Goal: Entertainment & Leisure: Consume media (video, audio)

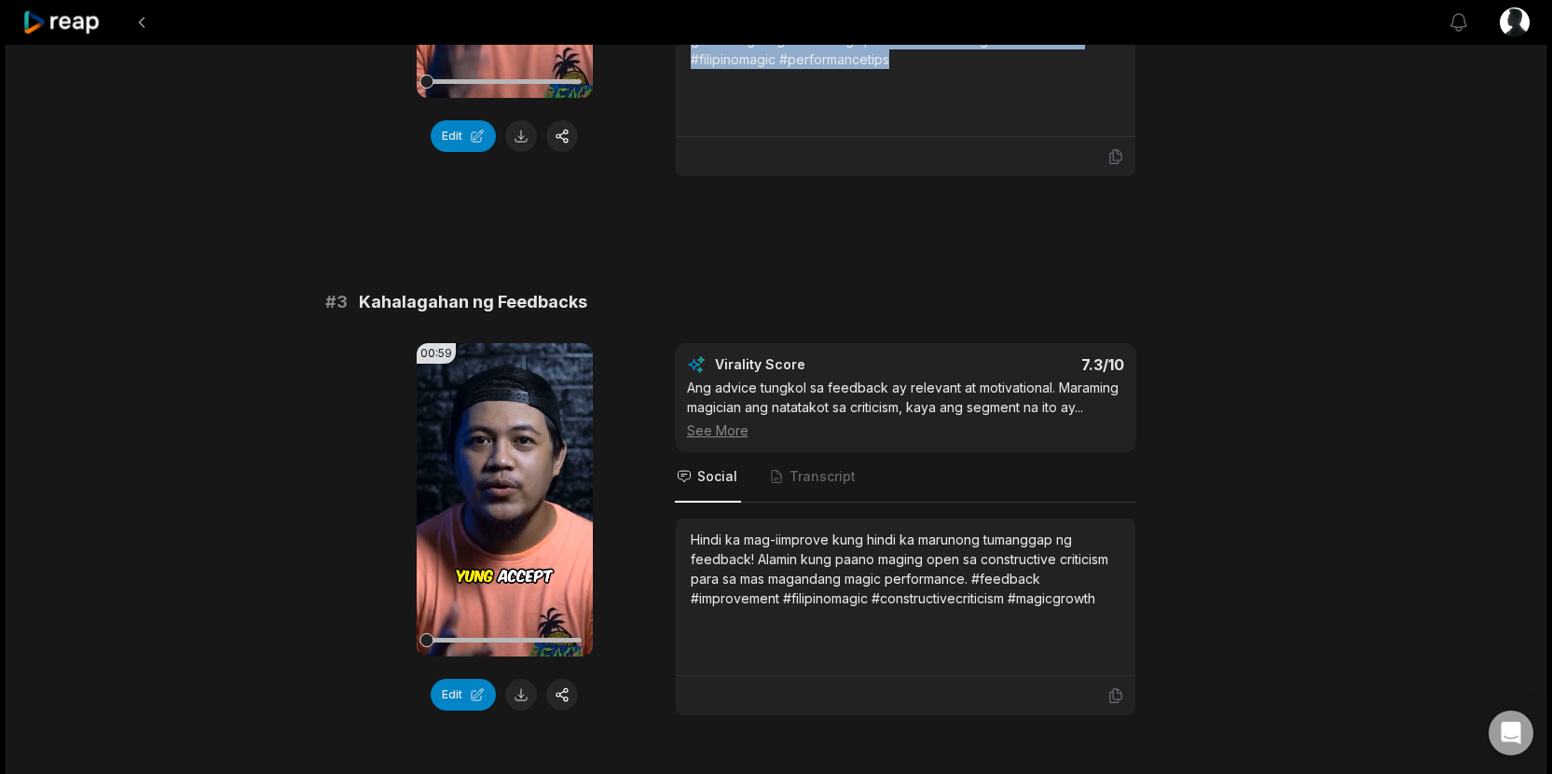
scroll to position [1071, 0]
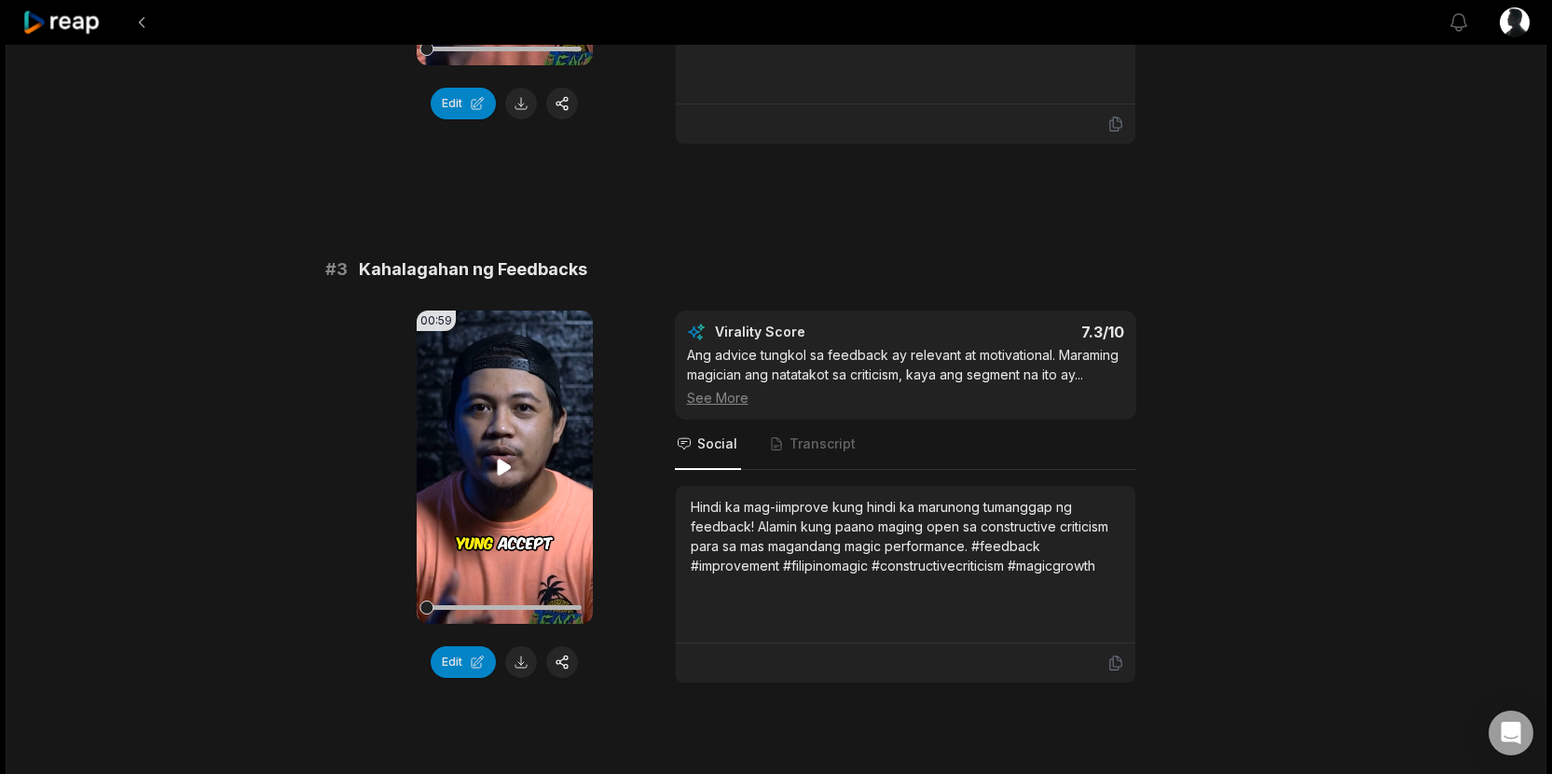
click at [513, 459] on icon at bounding box center [504, 467] width 22 height 22
click at [508, 466] on icon at bounding box center [504, 466] width 7 height 12
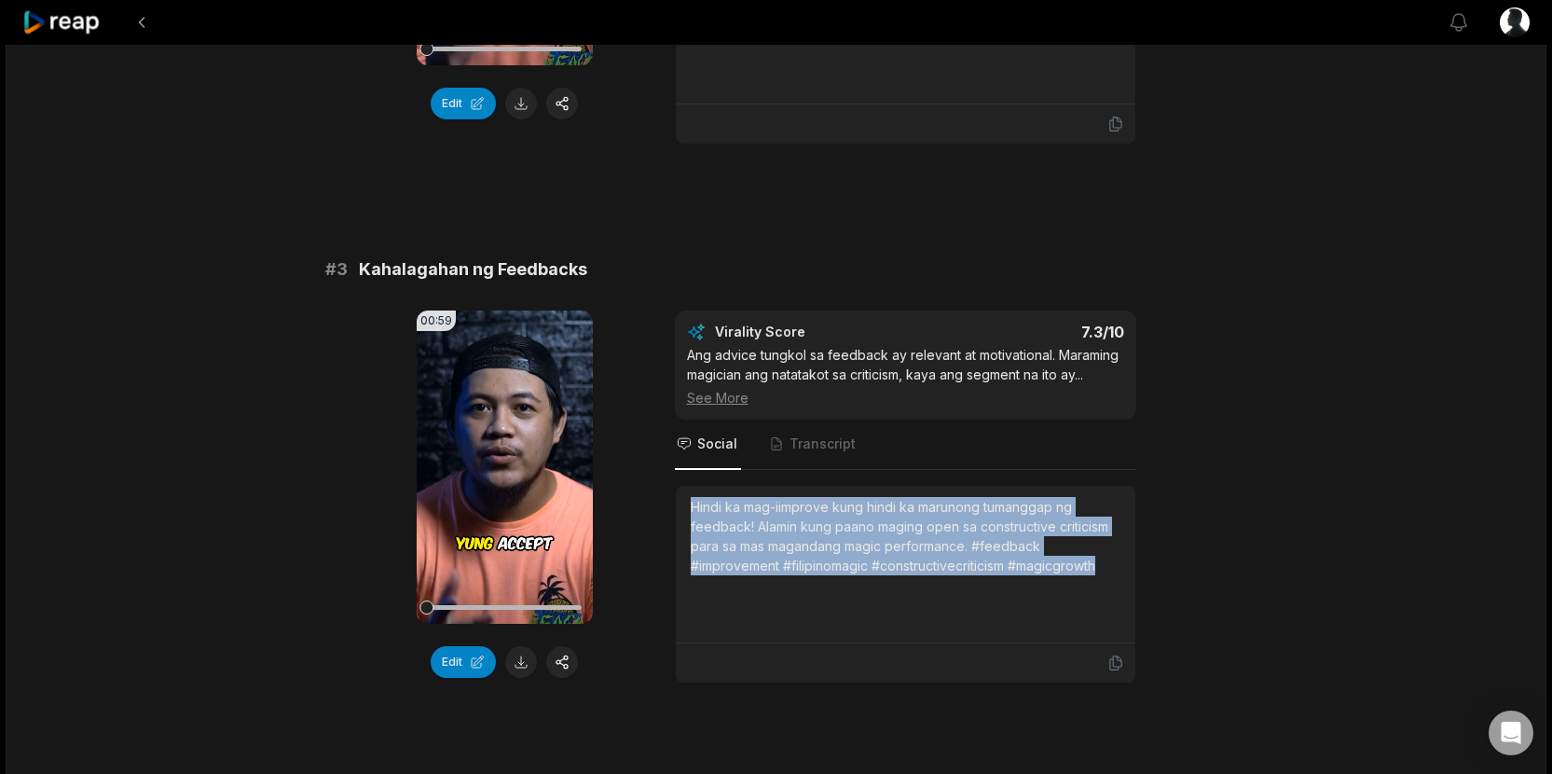
drag, startPoint x: 1110, startPoint y: 567, endPoint x: 686, endPoint y: 500, distance: 429.3
click at [686, 500] on div "Hindi ka mag-iimprove kung hindi ka marunong tumanggap ng feedback! Alamin kung…" at bounding box center [905, 564] width 459 height 157
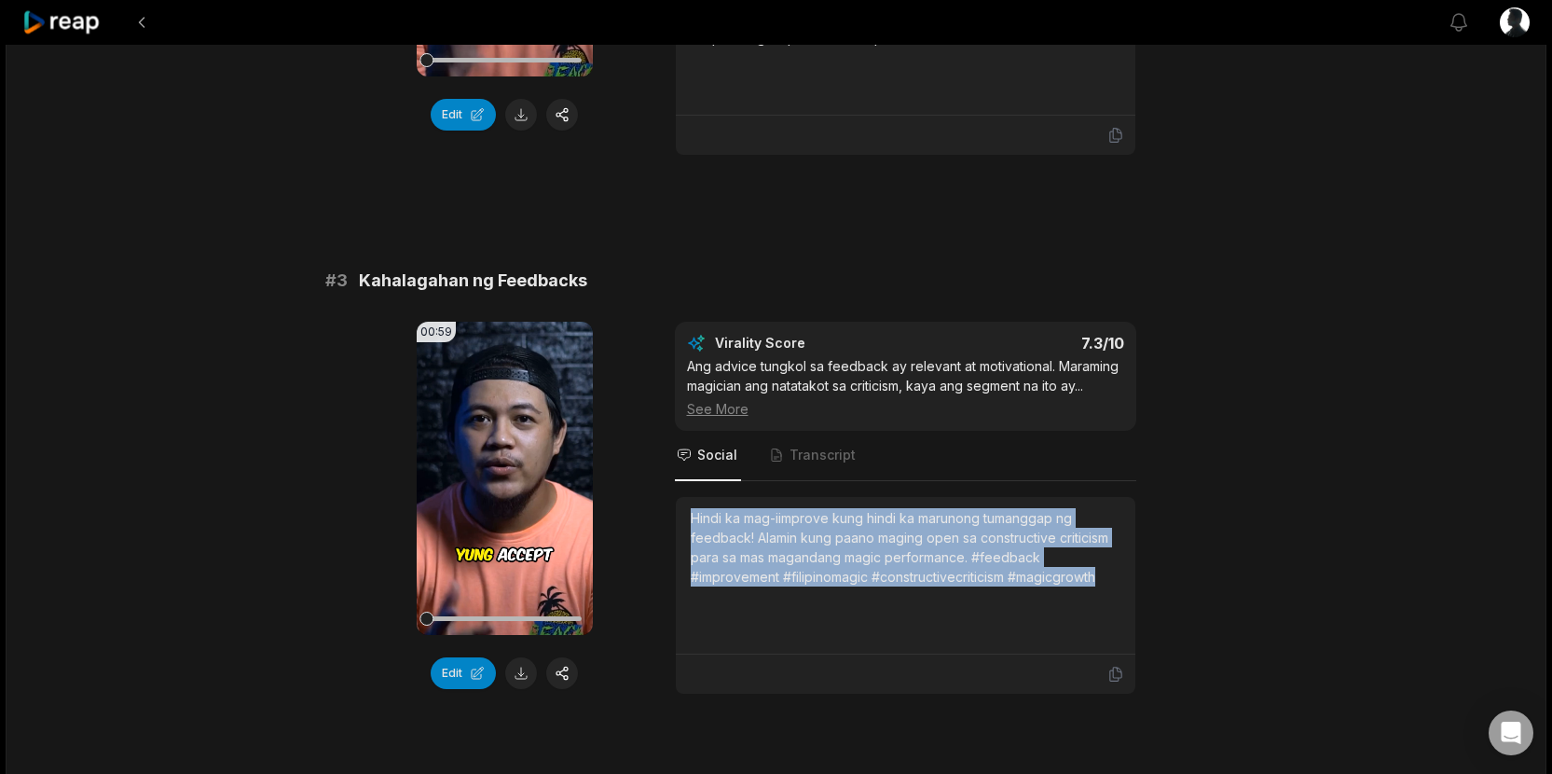
scroll to position [1112, 0]
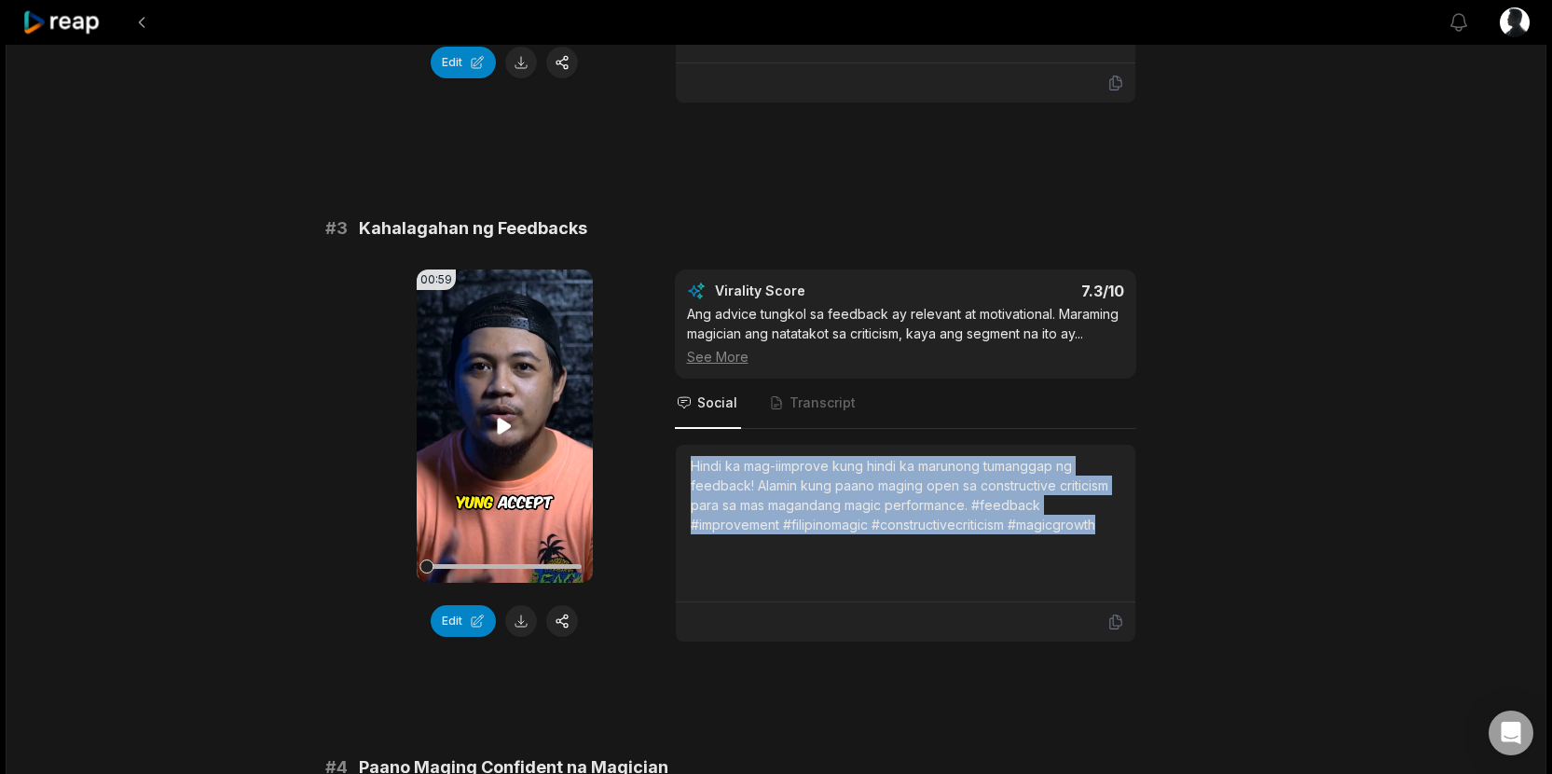
click at [507, 425] on icon at bounding box center [505, 426] width 14 height 16
click at [507, 425] on icon at bounding box center [504, 426] width 22 height 22
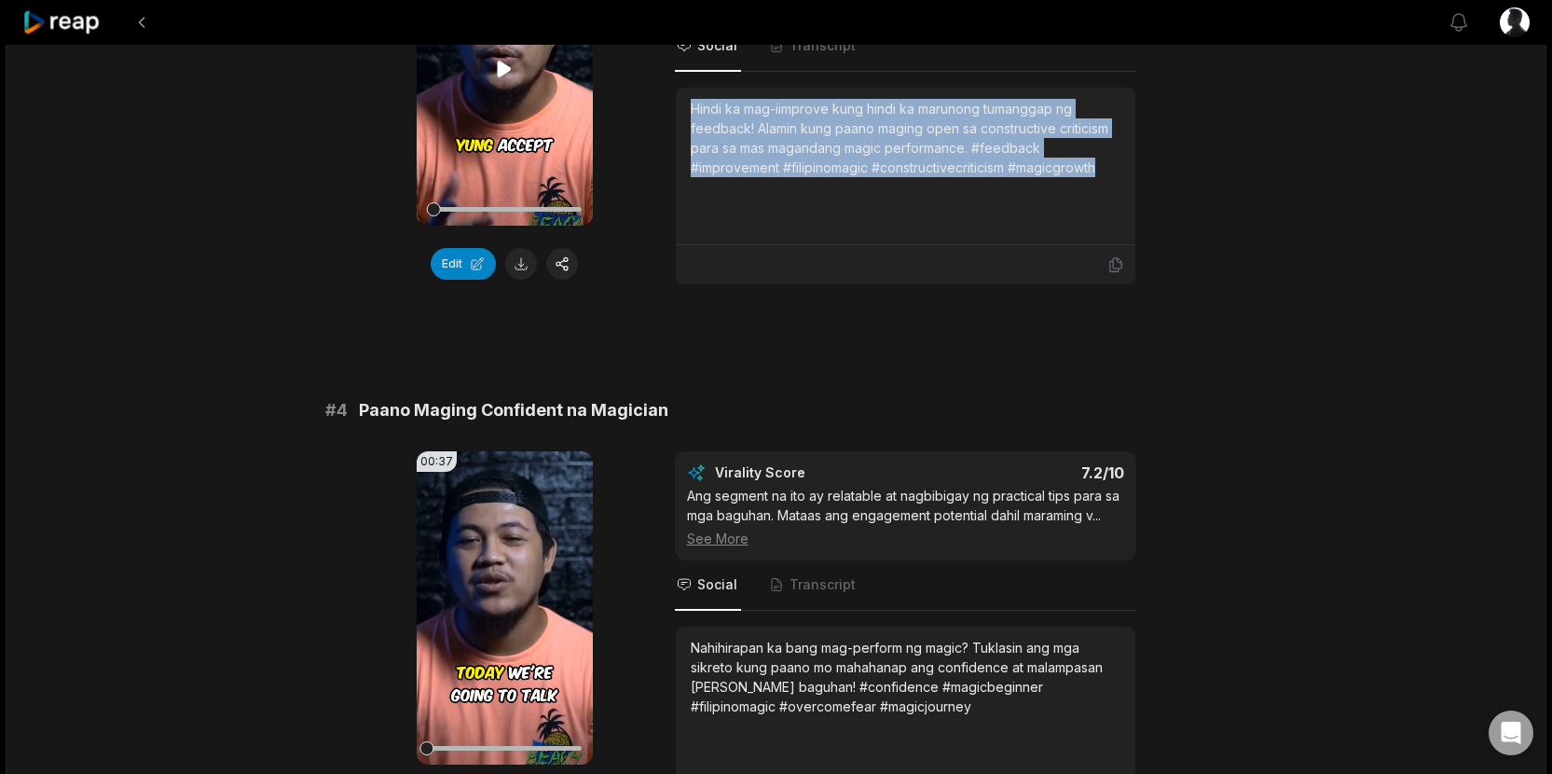
scroll to position [1834, 0]
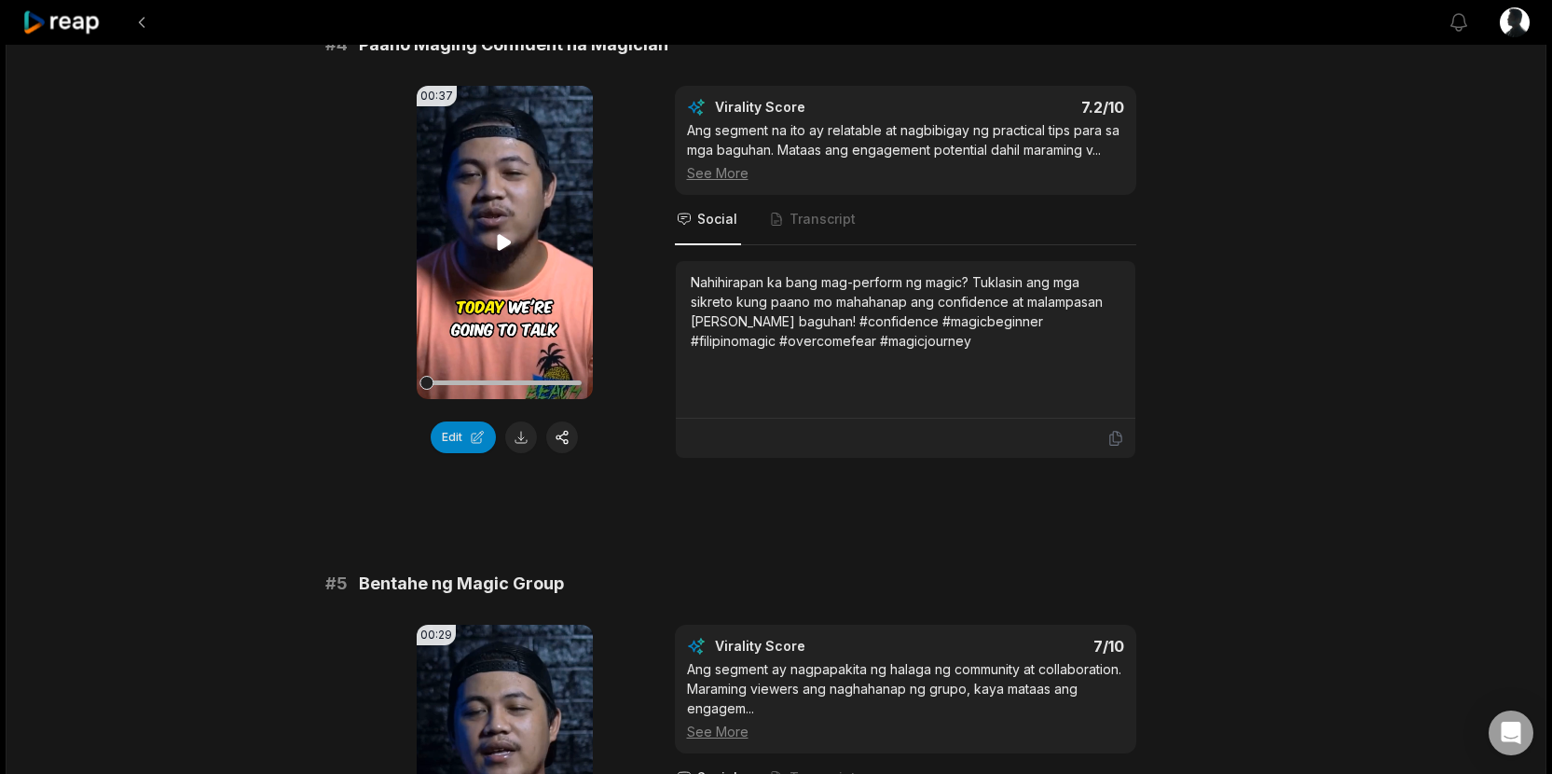
click at [512, 280] on video "Your browser does not support mp4 format." at bounding box center [505, 242] width 176 height 313
click at [512, 276] on video "Your browser does not support mp4 format." at bounding box center [505, 242] width 176 height 313
drag, startPoint x: 431, startPoint y: 379, endPoint x: 405, endPoint y: 385, distance: 26.7
click at [406, 385] on div "00:37 Your browser does not support mp4 format. Edit Virality Score 7.2 /10 Ang…" at bounding box center [776, 272] width 902 height 373
click at [511, 240] on icon at bounding box center [504, 242] width 22 height 22
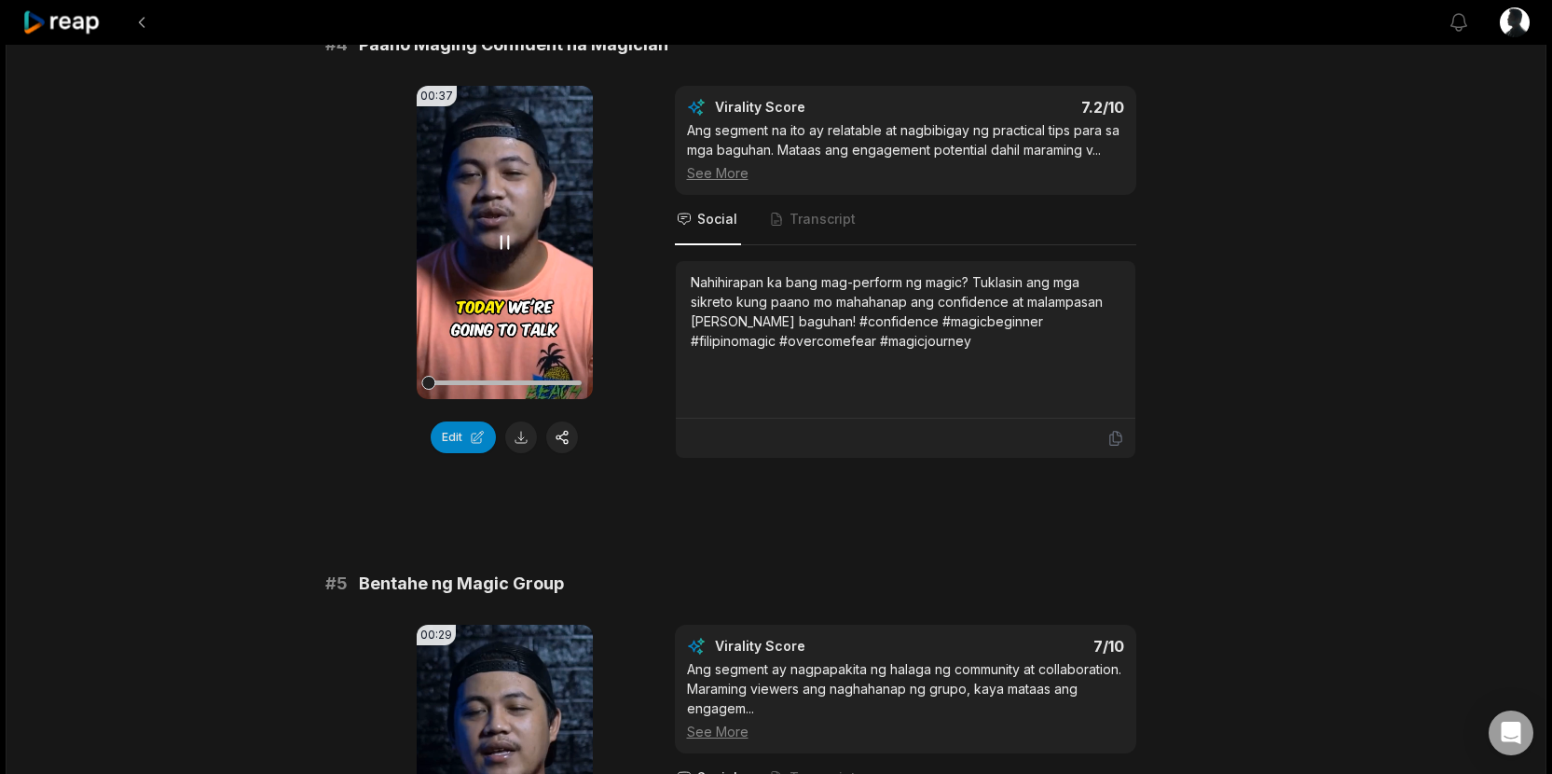
click at [498, 244] on icon at bounding box center [504, 242] width 22 height 22
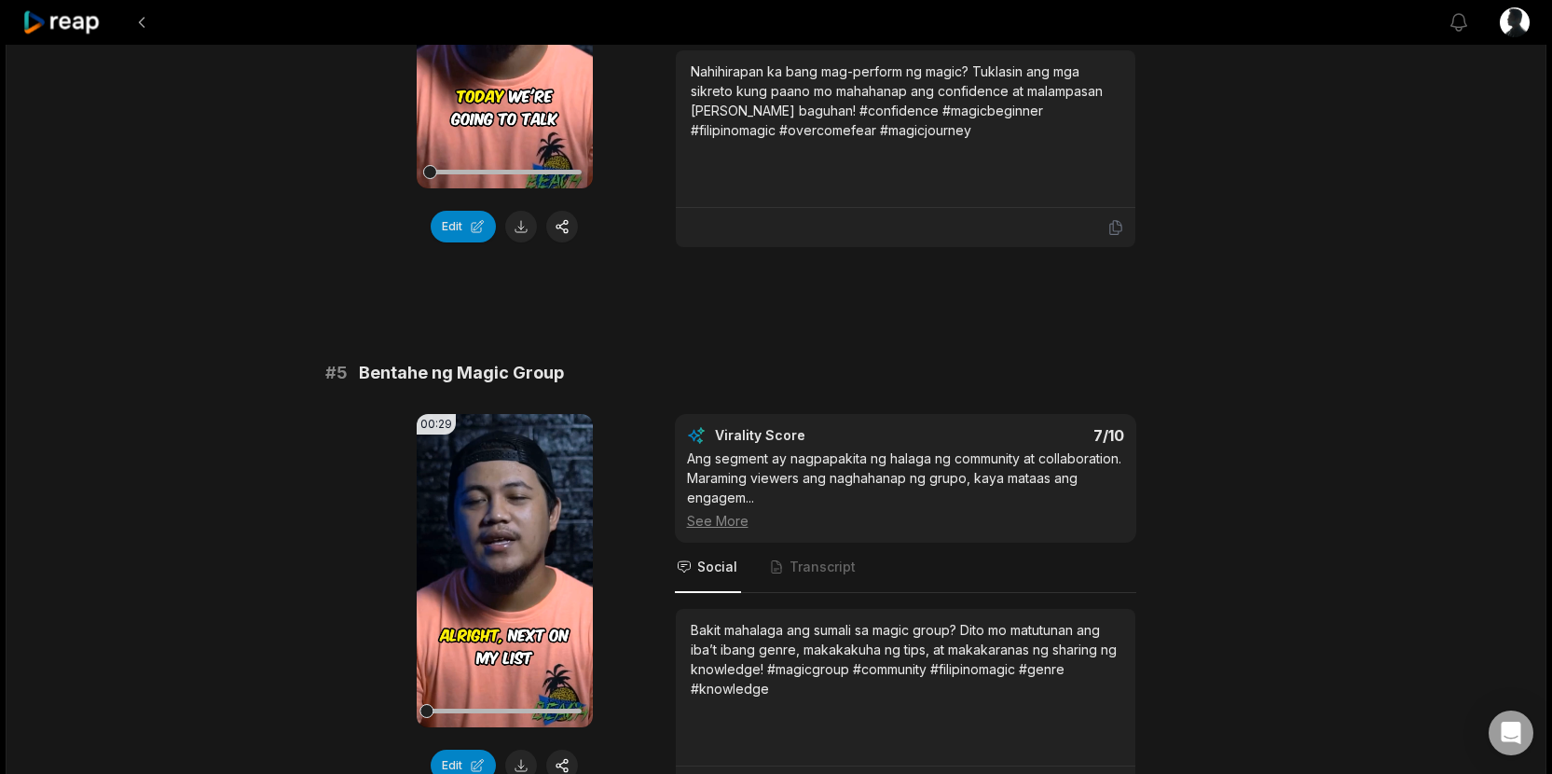
scroll to position [2209, 0]
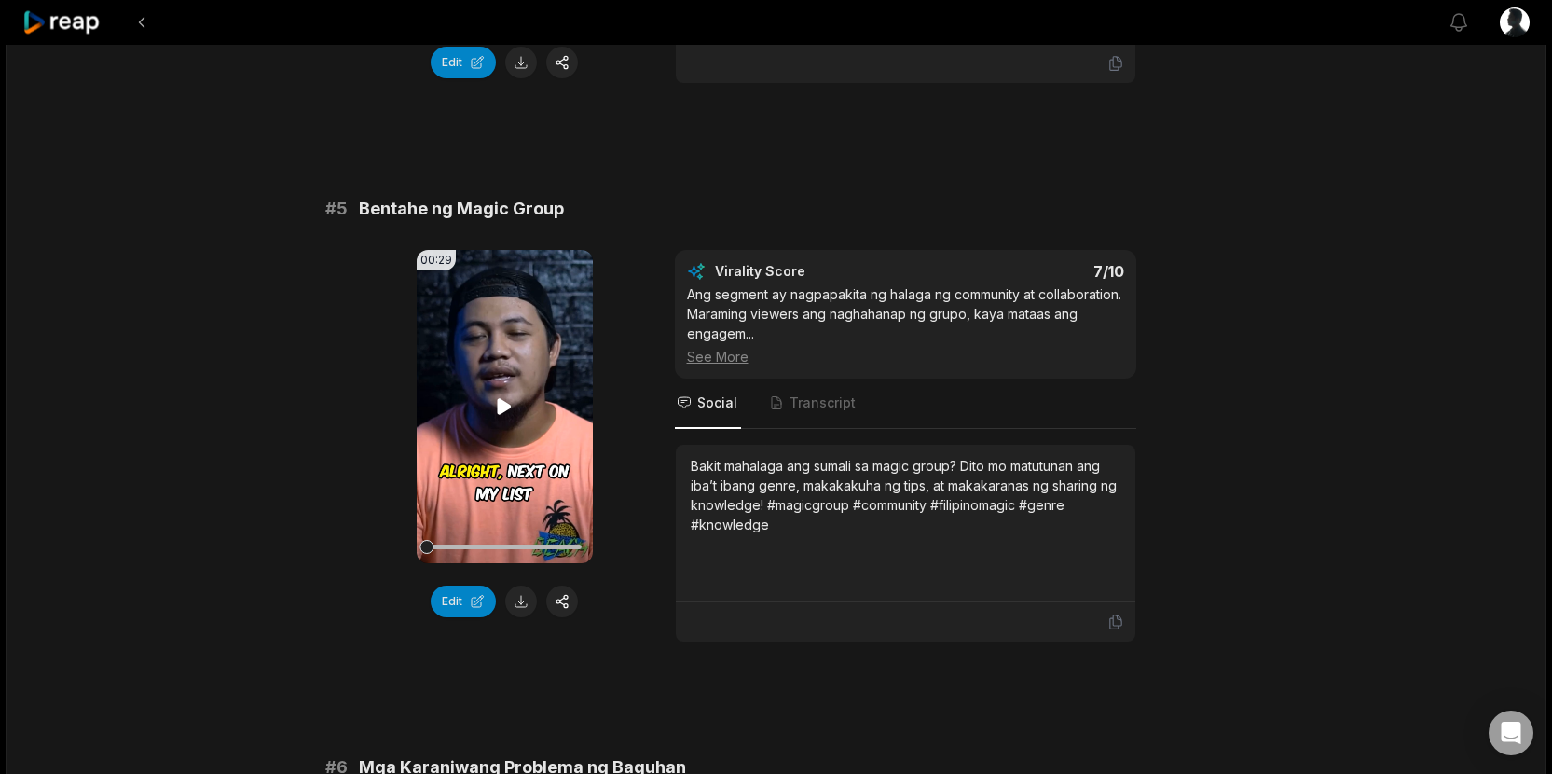
click at [503, 418] on video "Your browser does not support mp4 format." at bounding box center [505, 406] width 176 height 313
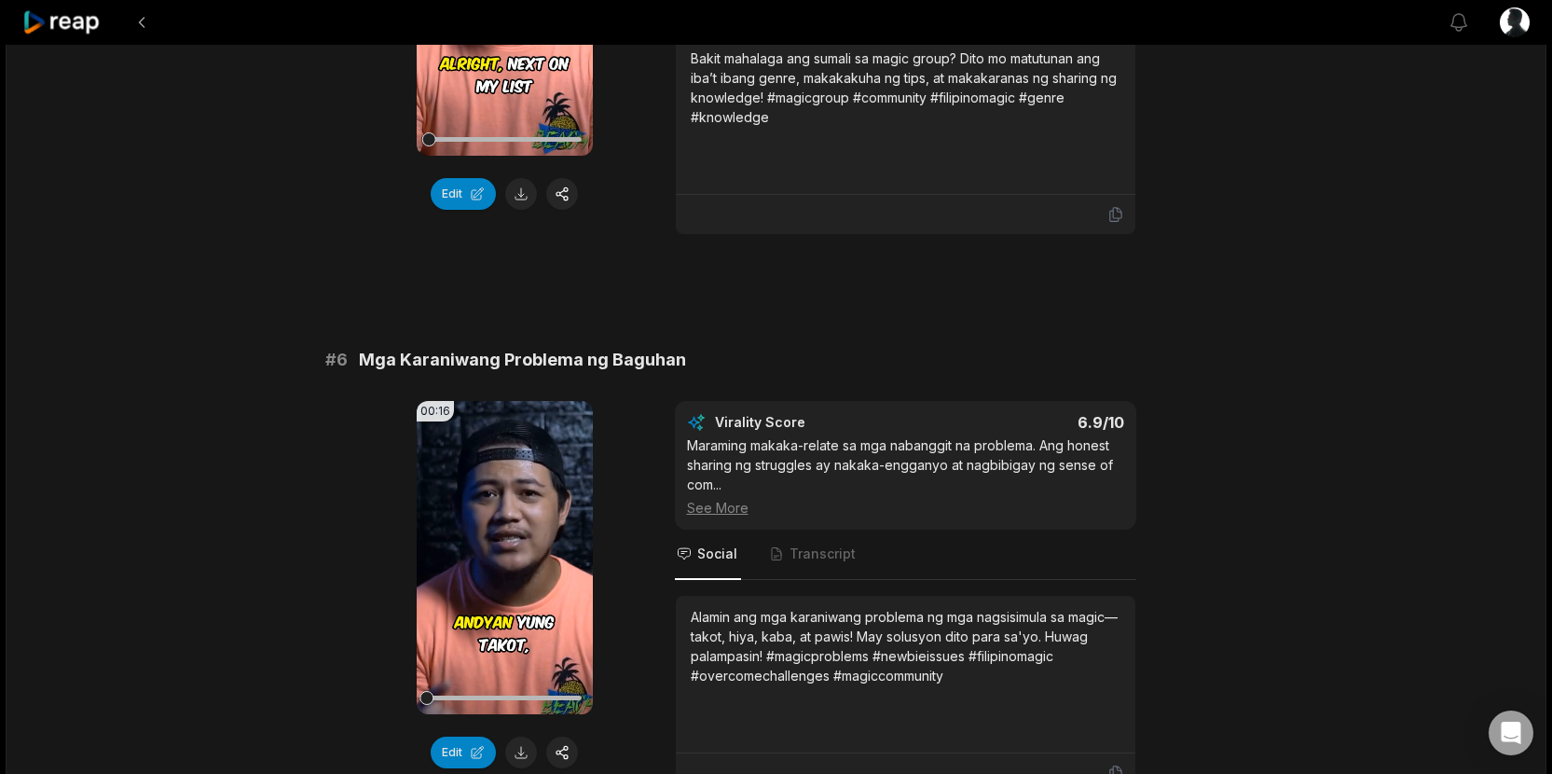
scroll to position [2708, 0]
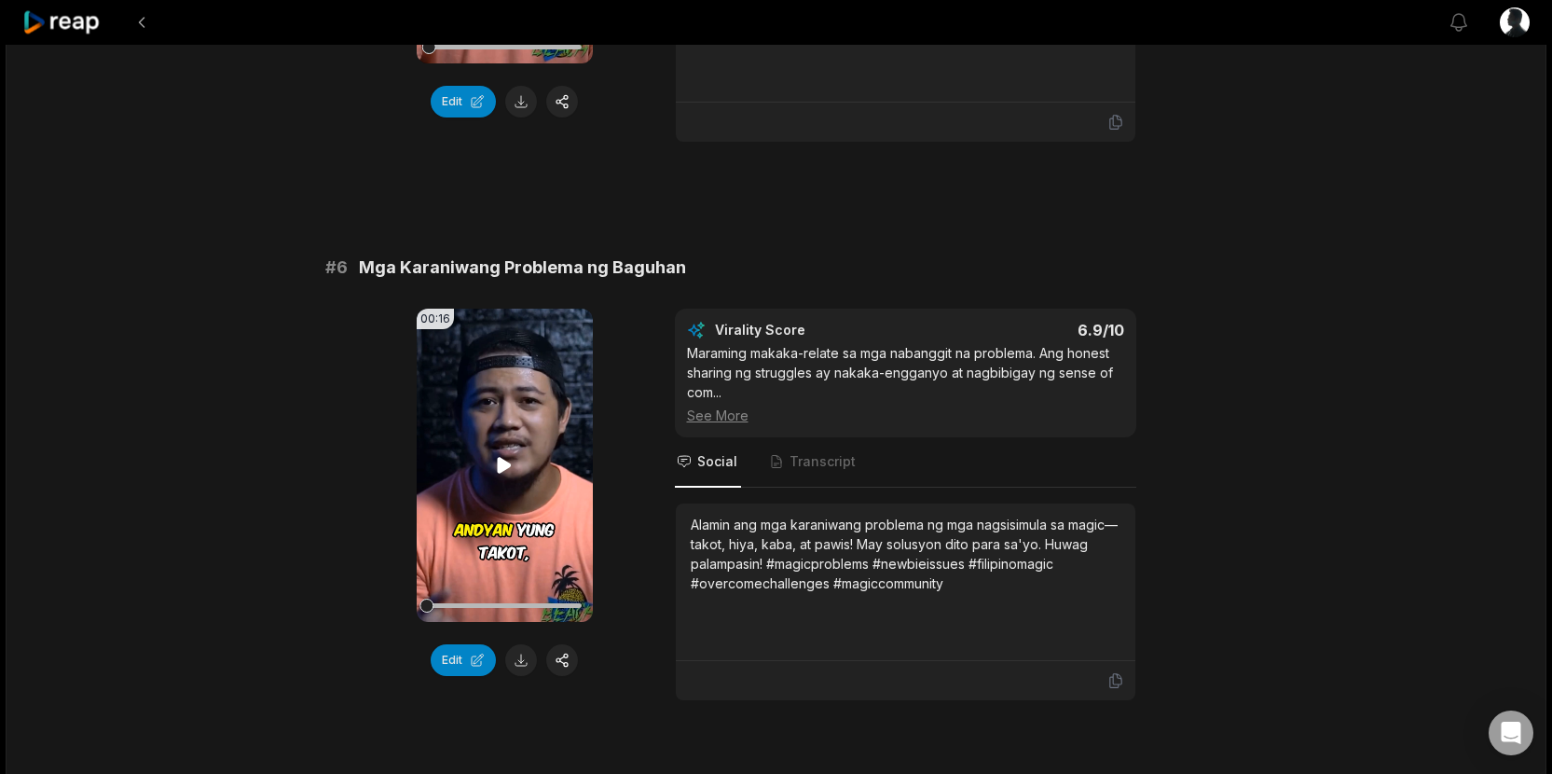
click at [510, 469] on icon at bounding box center [504, 465] width 22 height 22
click at [512, 469] on icon at bounding box center [504, 465] width 22 height 22
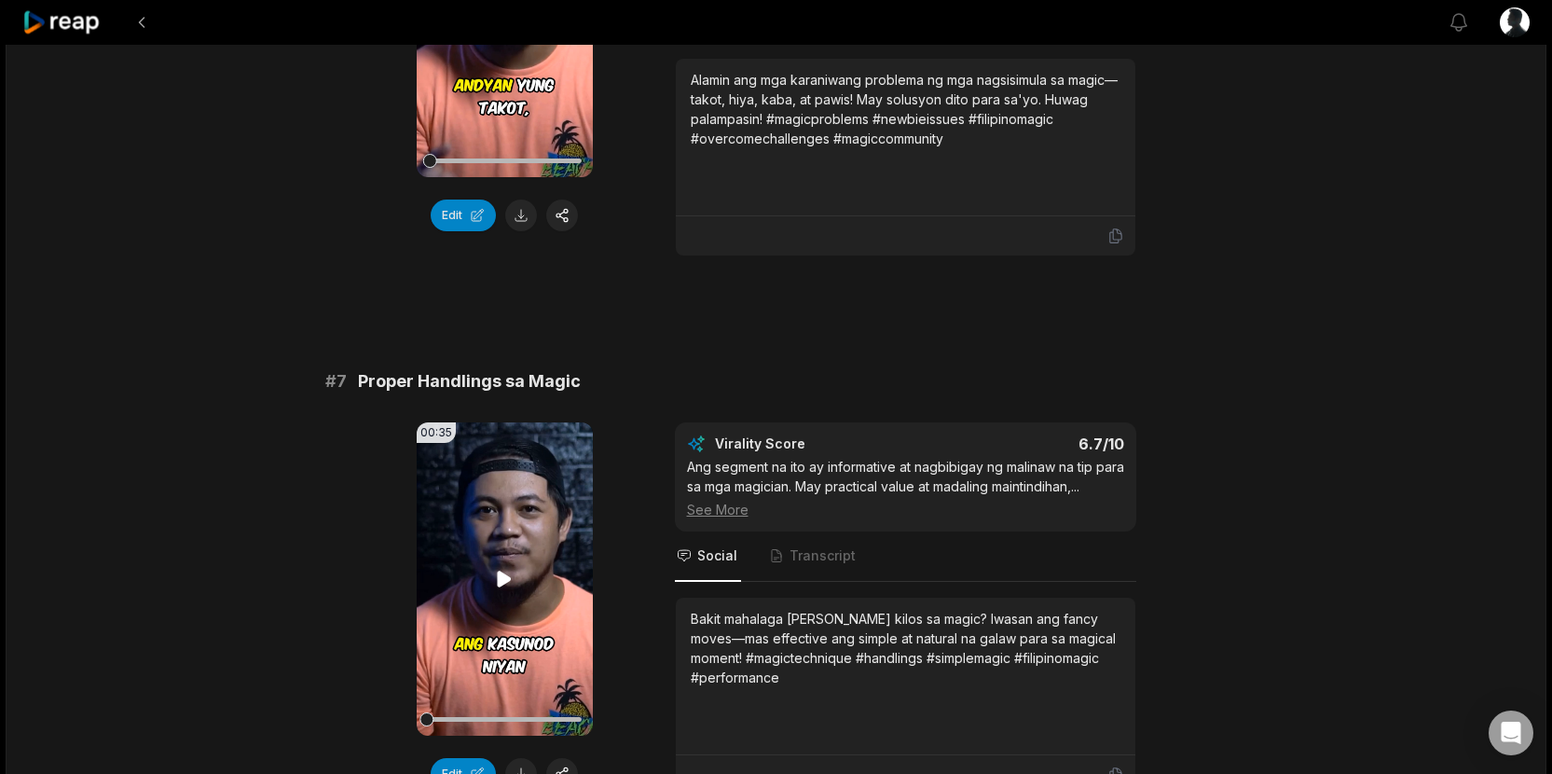
scroll to position [3190, 0]
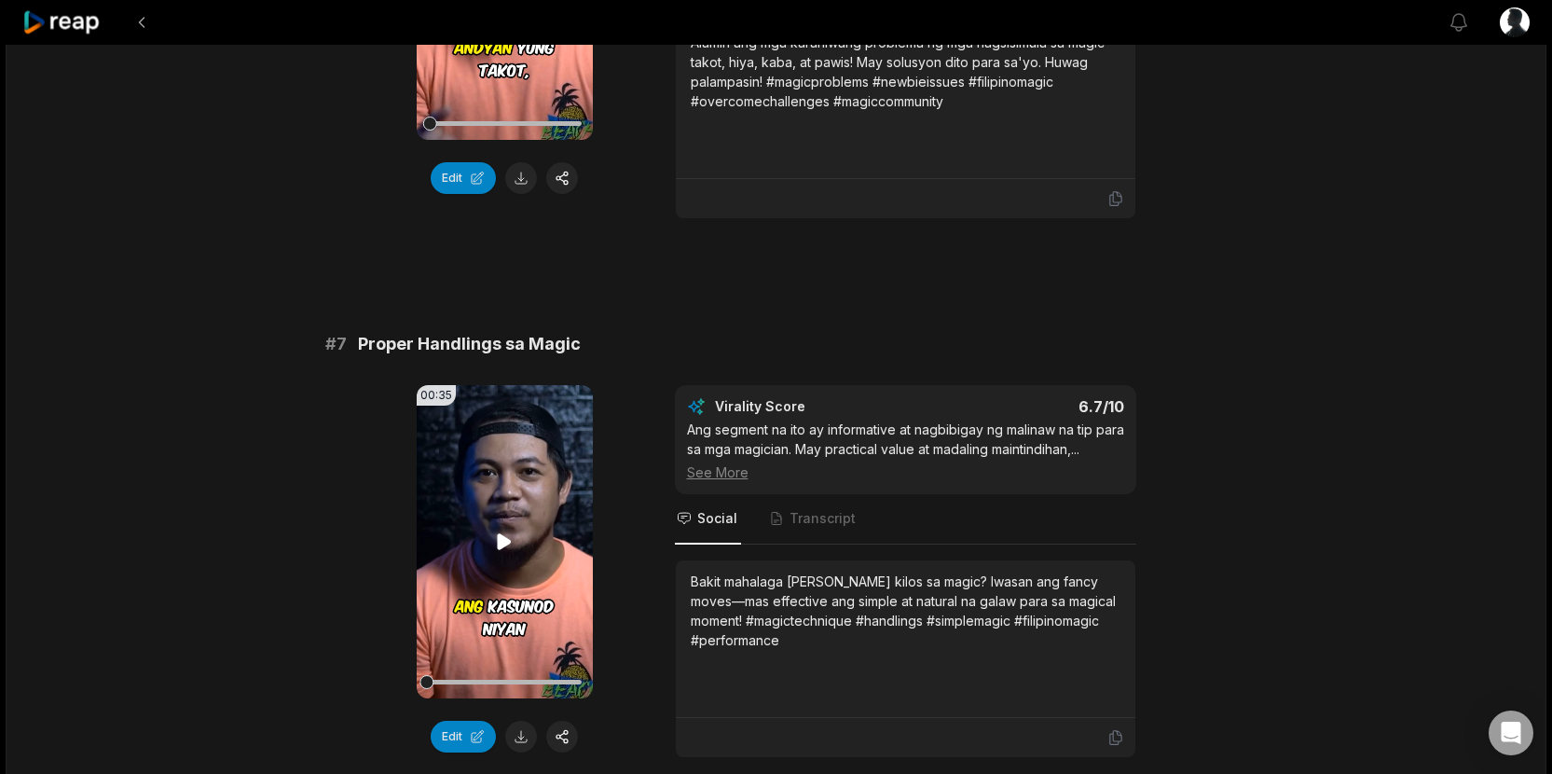
click at [503, 556] on video "Your browser does not support mp4 format." at bounding box center [505, 541] width 176 height 313
click at [514, 525] on video "Your browser does not support mp4 format." at bounding box center [505, 541] width 176 height 313
click at [503, 551] on icon at bounding box center [504, 541] width 22 height 22
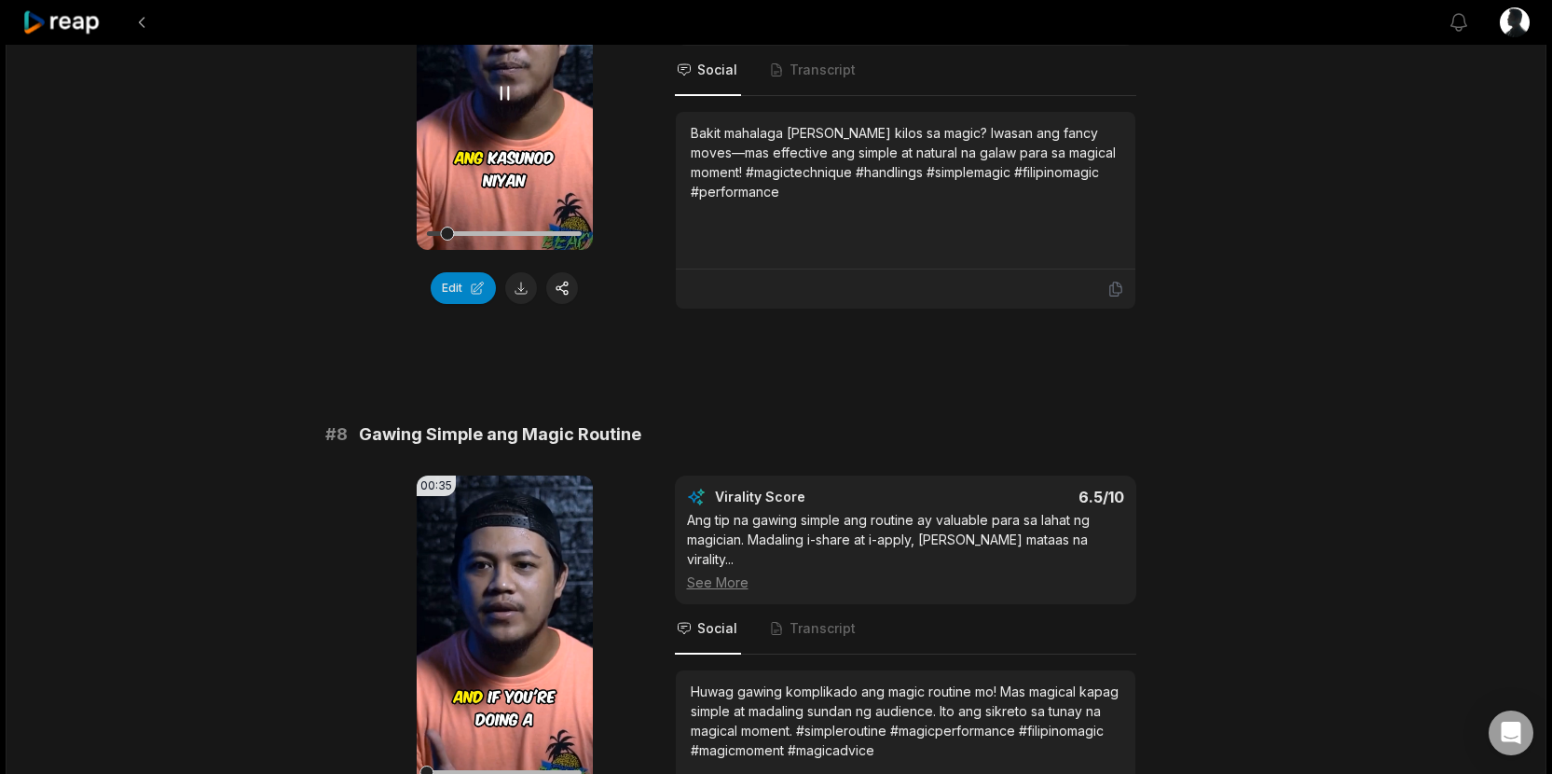
scroll to position [3665, 0]
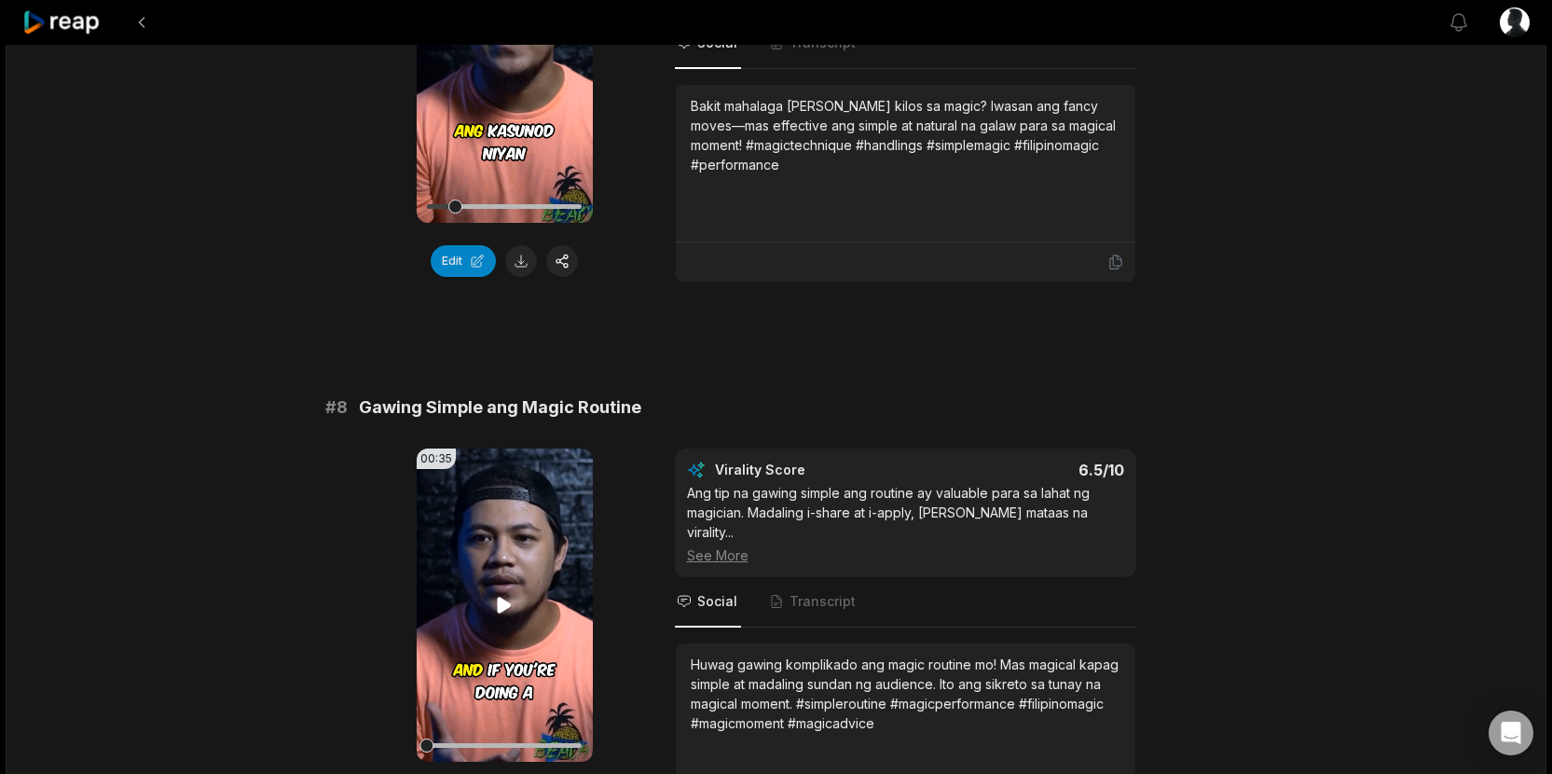
click at [504, 601] on icon at bounding box center [505, 604] width 14 height 16
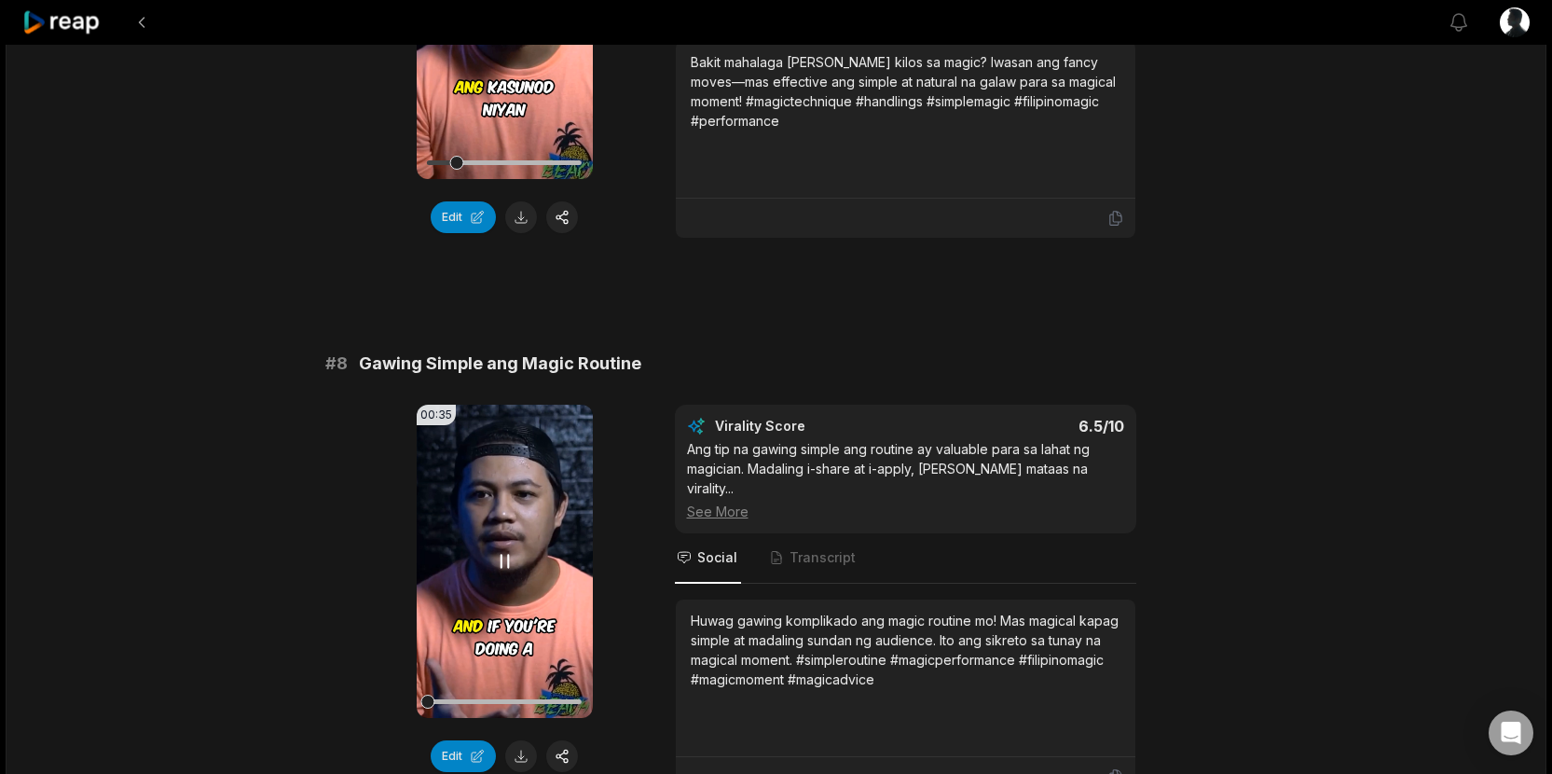
scroll to position [3723, 0]
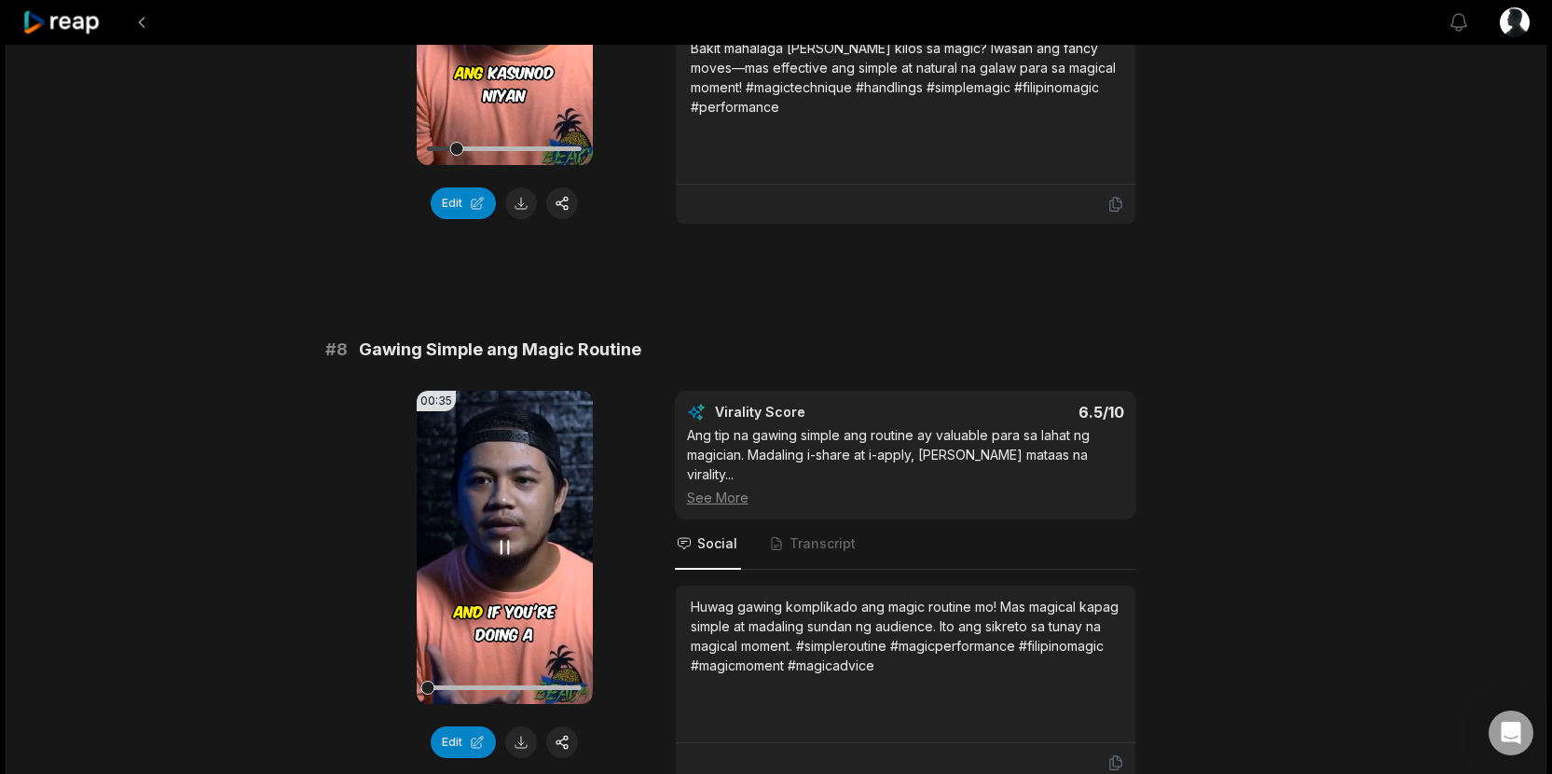
click at [504, 601] on video "Your browser does not support mp4 format." at bounding box center [505, 546] width 176 height 313
click at [504, 558] on video "Your browser does not support mp4 format." at bounding box center [505, 546] width 176 height 313
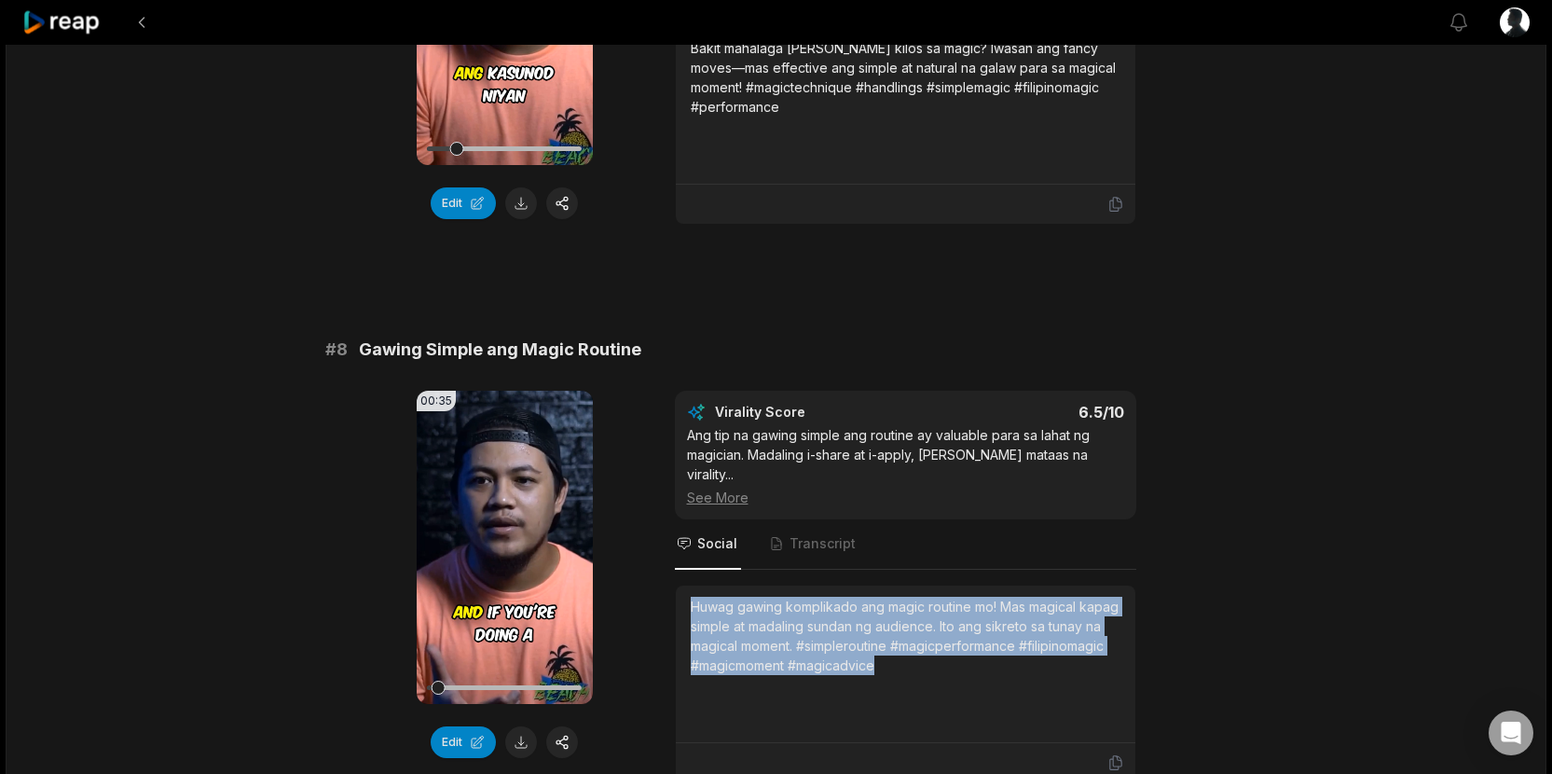
drag, startPoint x: 1003, startPoint y: 657, endPoint x: 656, endPoint y: 590, distance: 353.1
click at [656, 590] on div "00:35 Your browser does not support mp4 format. Edit Virality Score 6.5 /10 Ang…" at bounding box center [776, 586] width 902 height 392
copy div "Huwag gawing komplikado ang magic routine mo! Mas magical kapag simple at madal…"
click at [510, 545] on icon at bounding box center [504, 547] width 22 height 22
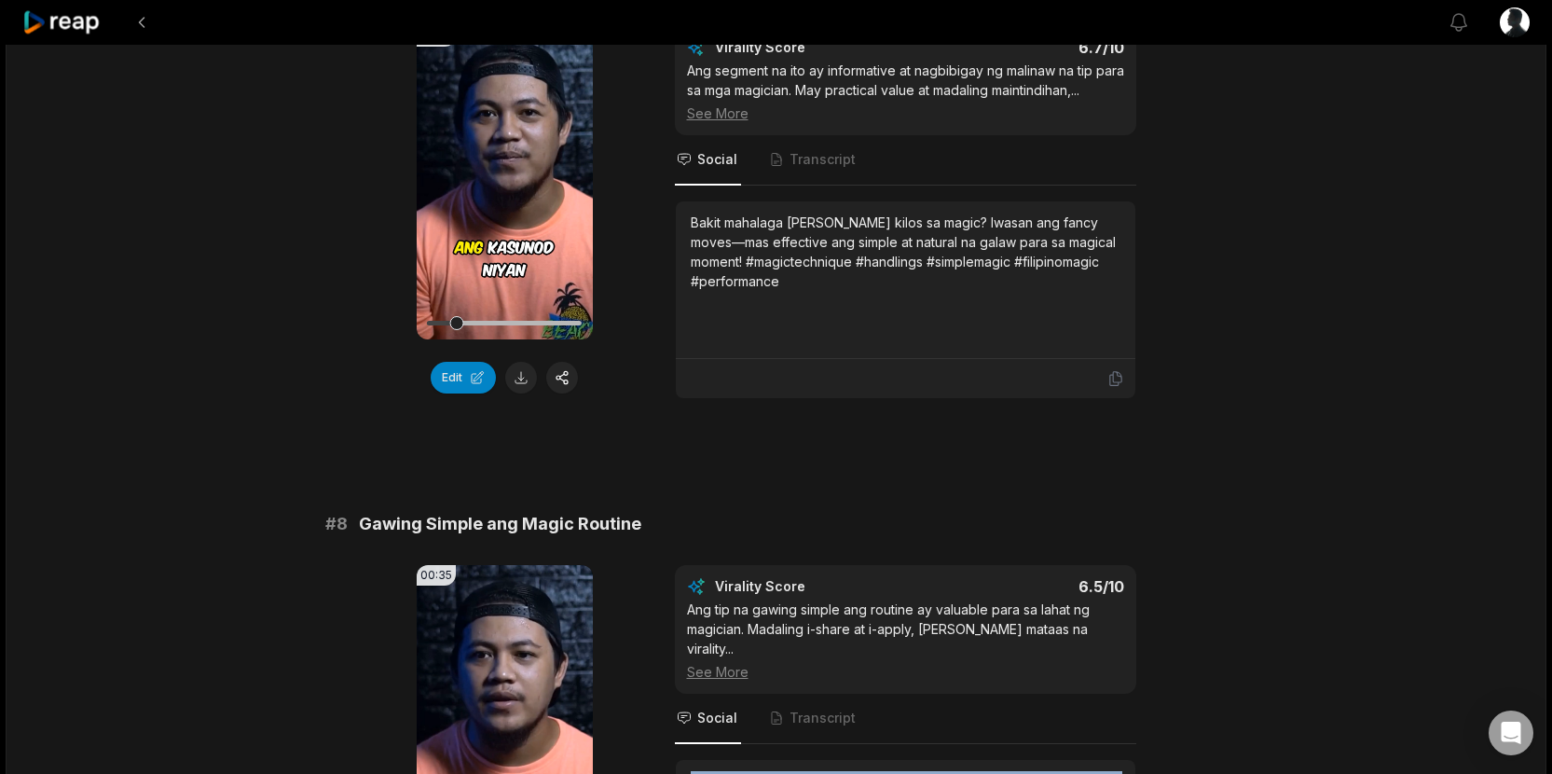
scroll to position [3394, 0]
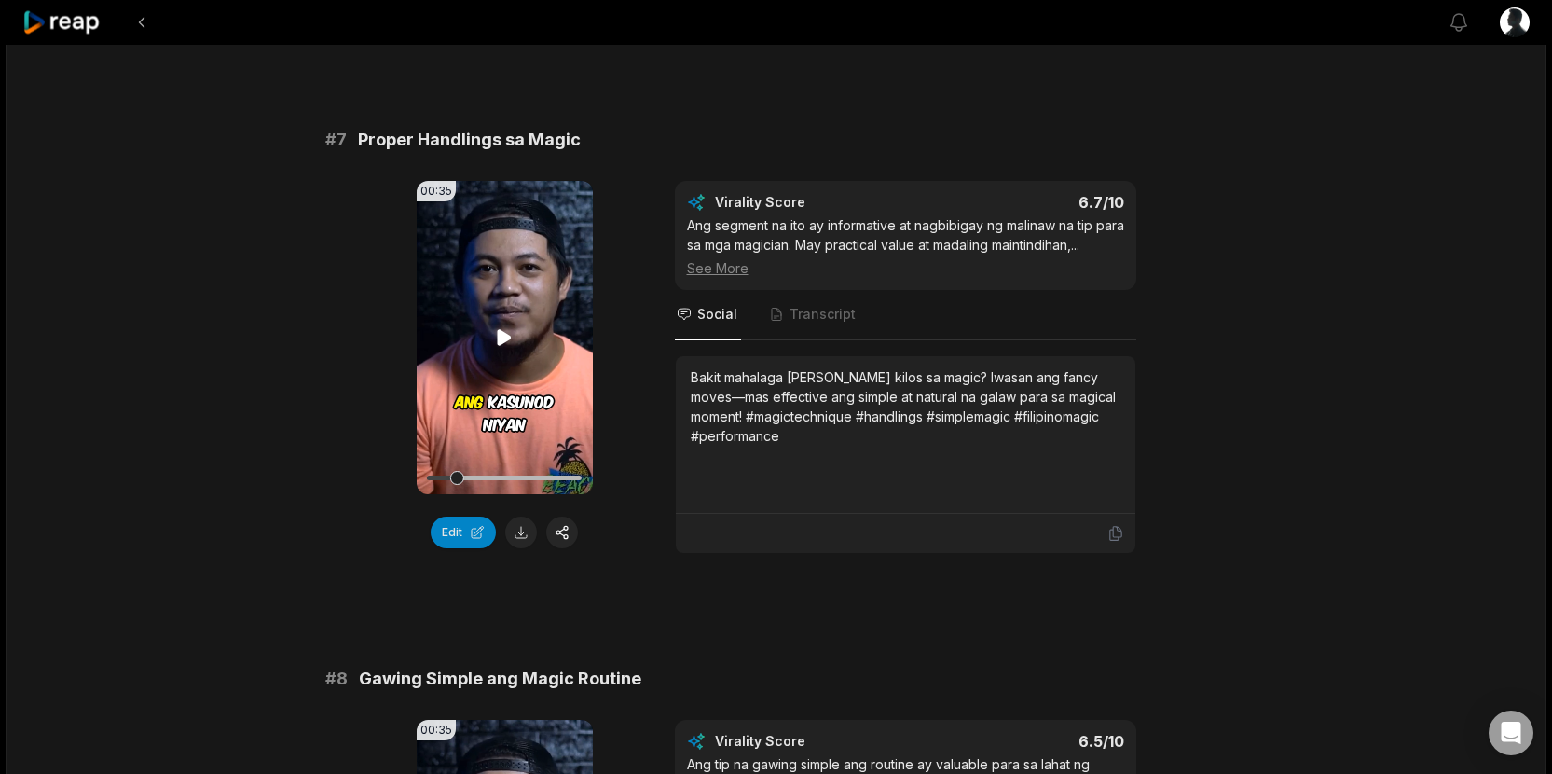
drag, startPoint x: 460, startPoint y: 474, endPoint x: 427, endPoint y: 474, distance: 33.5
click at [450, 474] on div at bounding box center [457, 478] width 14 height 14
click at [502, 339] on icon at bounding box center [505, 337] width 14 height 16
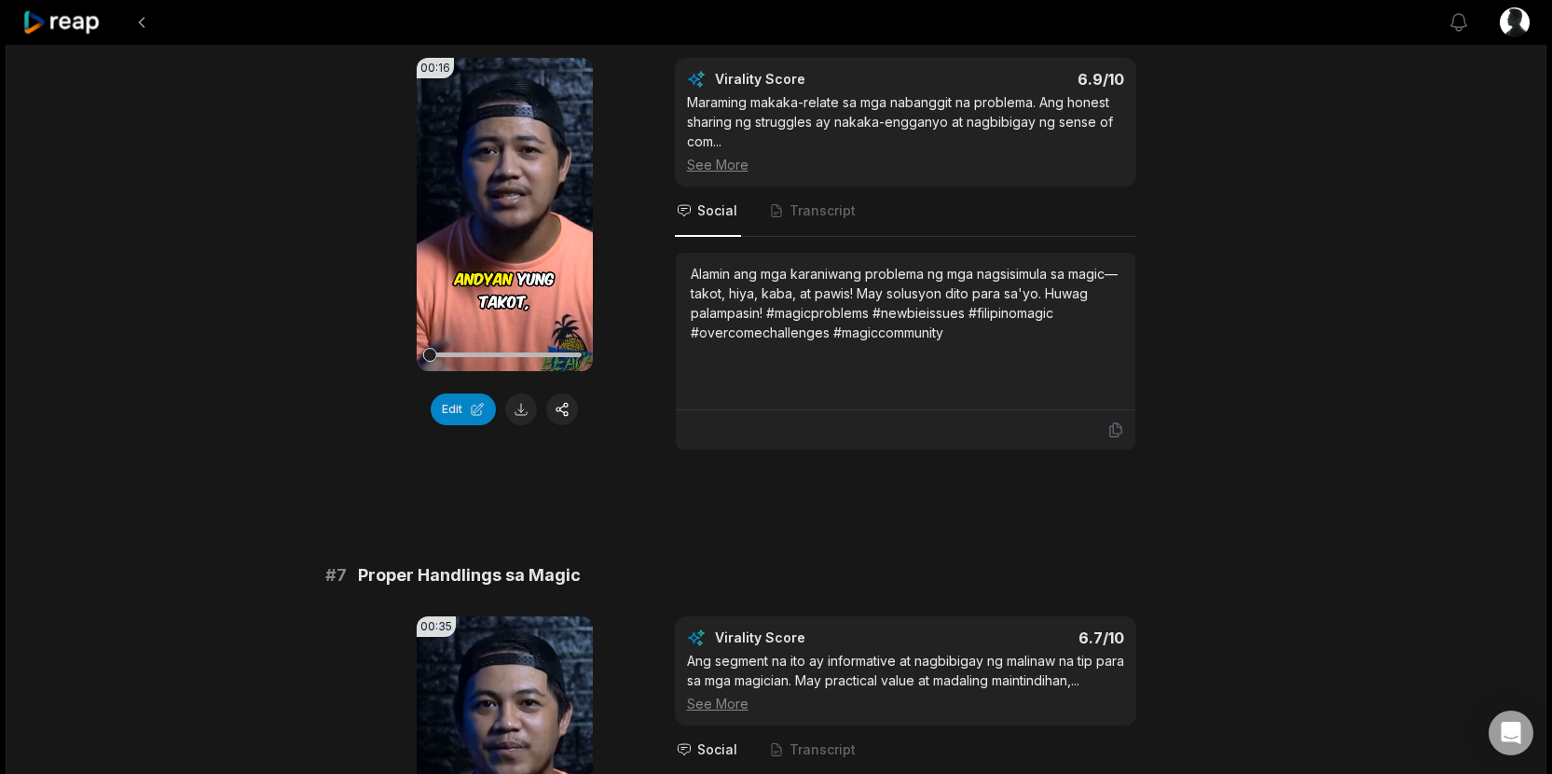
scroll to position [2932, 0]
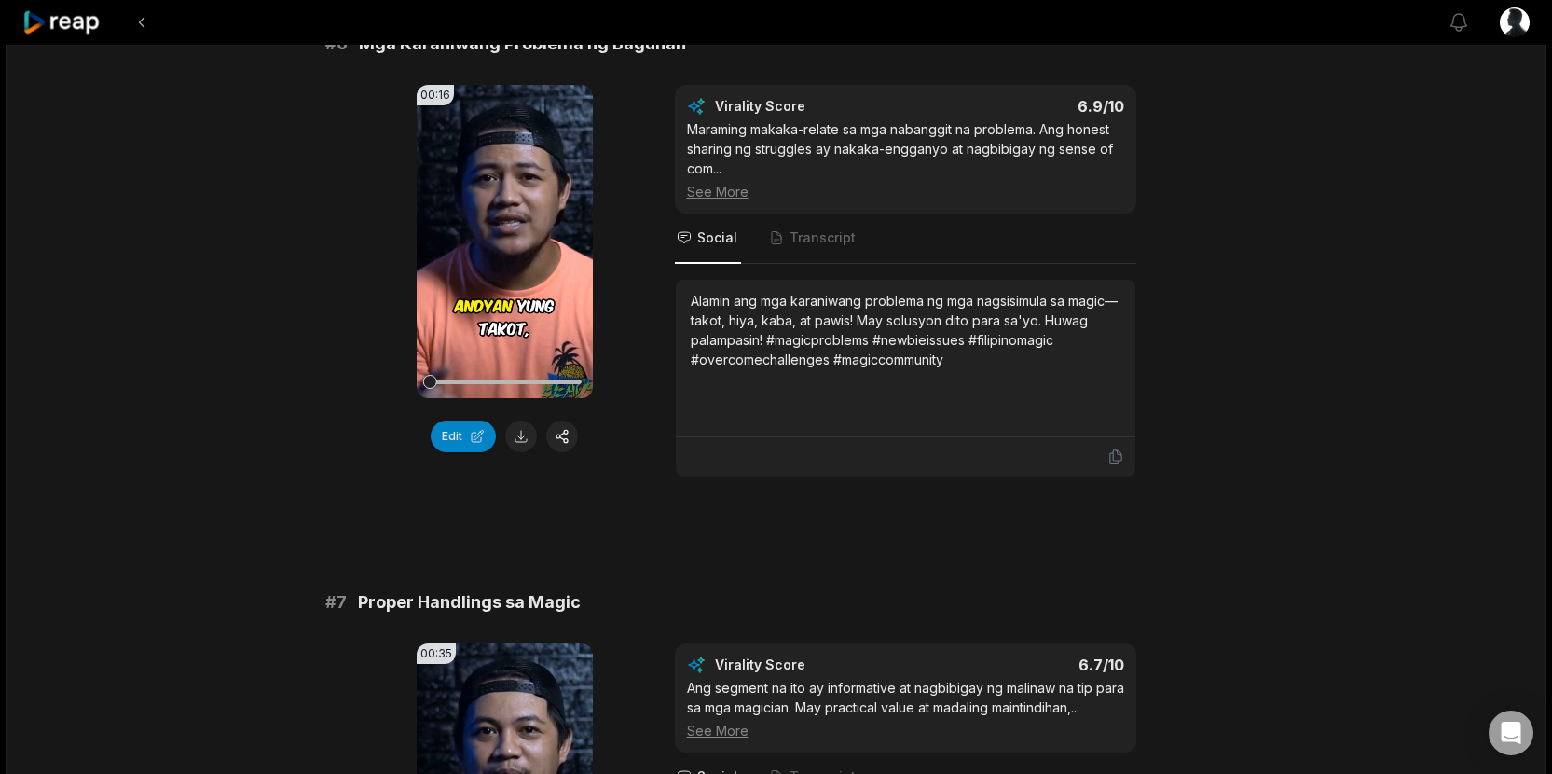
drag, startPoint x: 431, startPoint y: 381, endPoint x: 414, endPoint y: 381, distance: 17.7
click at [414, 381] on div "00:16 Your browser does not support mp4 format. Edit Virality Score 6.9 /10 Mar…" at bounding box center [776, 281] width 902 height 392
click at [503, 233] on icon at bounding box center [504, 241] width 22 height 22
